Goal: Navigation & Orientation: Find specific page/section

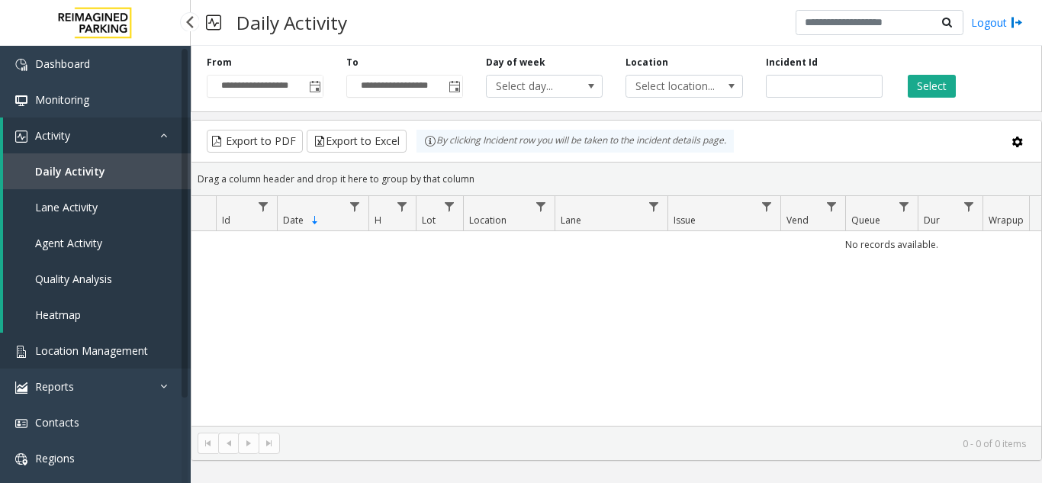
click at [114, 351] on span "Location Management" at bounding box center [91, 350] width 113 height 14
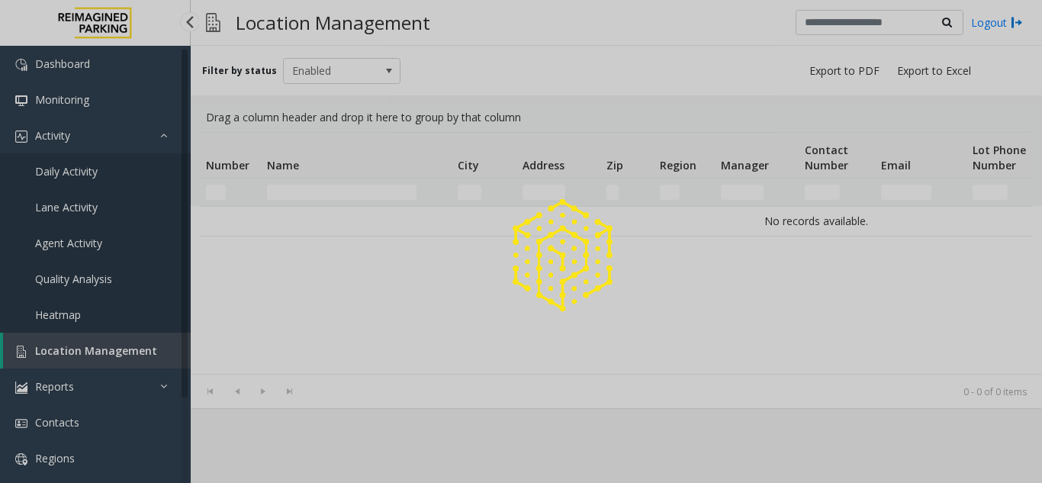
click at [114, 351] on div at bounding box center [521, 241] width 1042 height 483
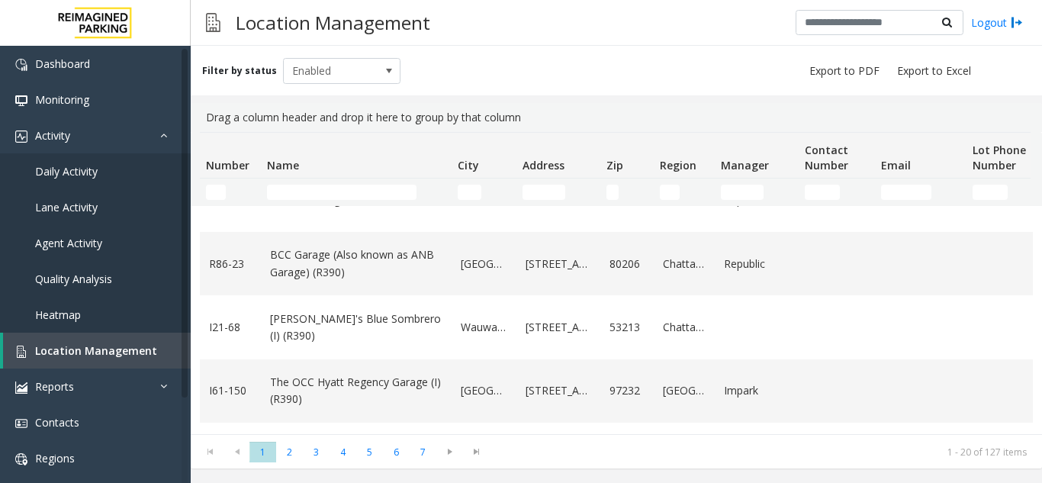
scroll to position [458, 0]
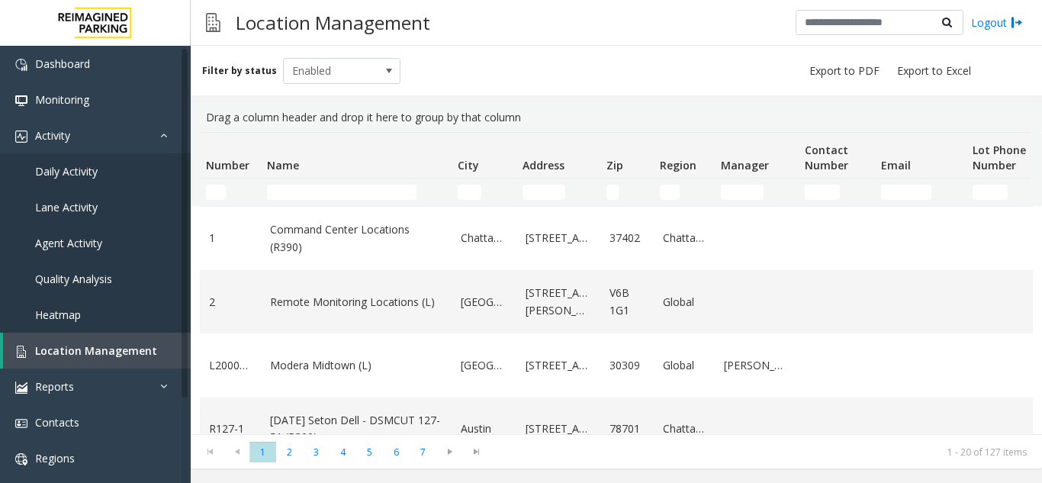
scroll to position [458, 0]
